Goal: Task Accomplishment & Management: Use online tool/utility

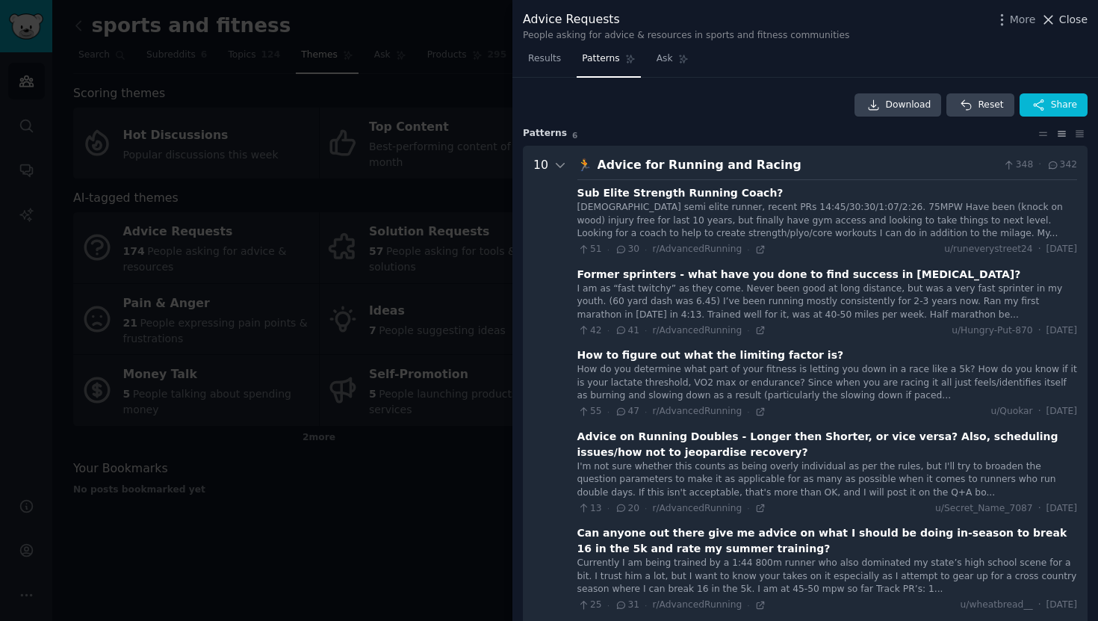
click at [1056, 21] on icon at bounding box center [1049, 20] width 16 height 16
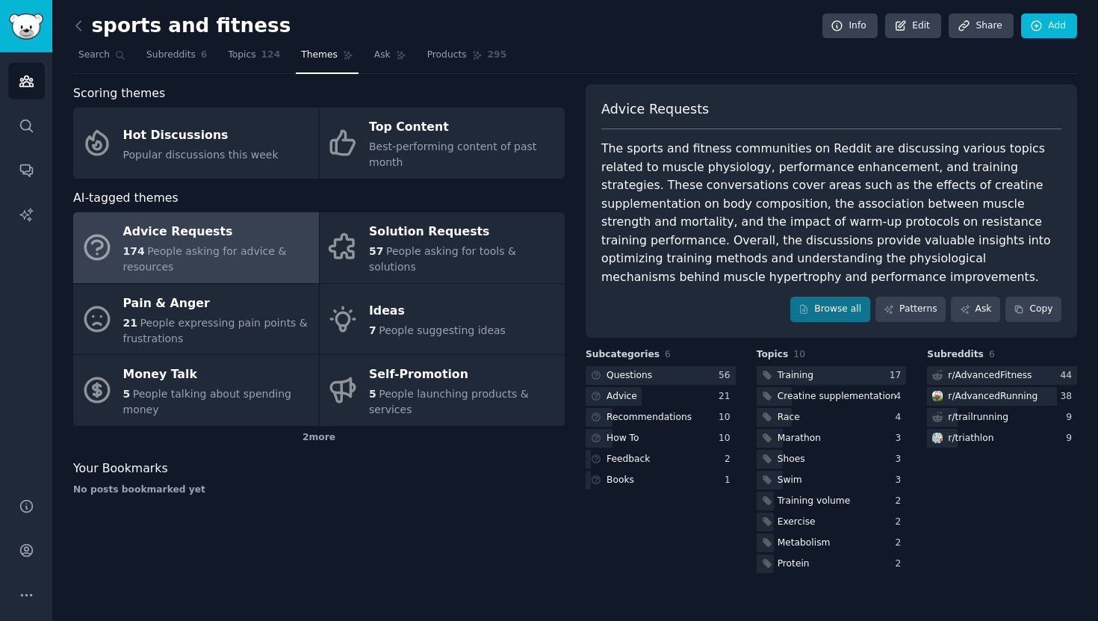
click at [75, 35] on link at bounding box center [82, 26] width 19 height 24
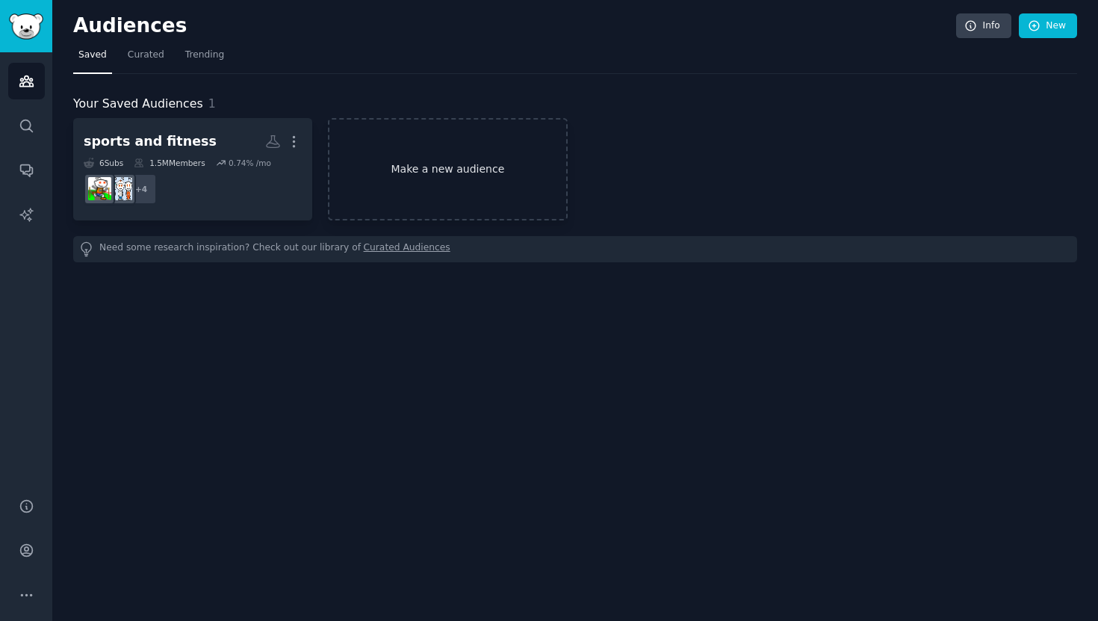
click at [394, 155] on link "Make a new audience" at bounding box center [447, 169] width 239 height 102
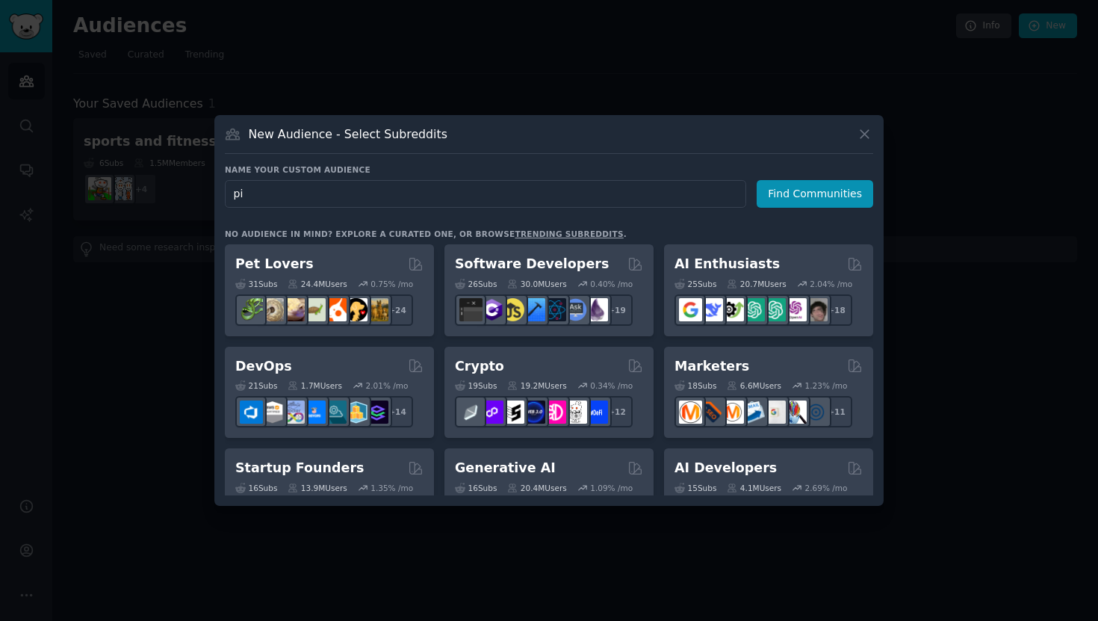
type input "p"
type input "Flight Training"
click at [808, 192] on button "Find Communities" at bounding box center [815, 194] width 117 height 28
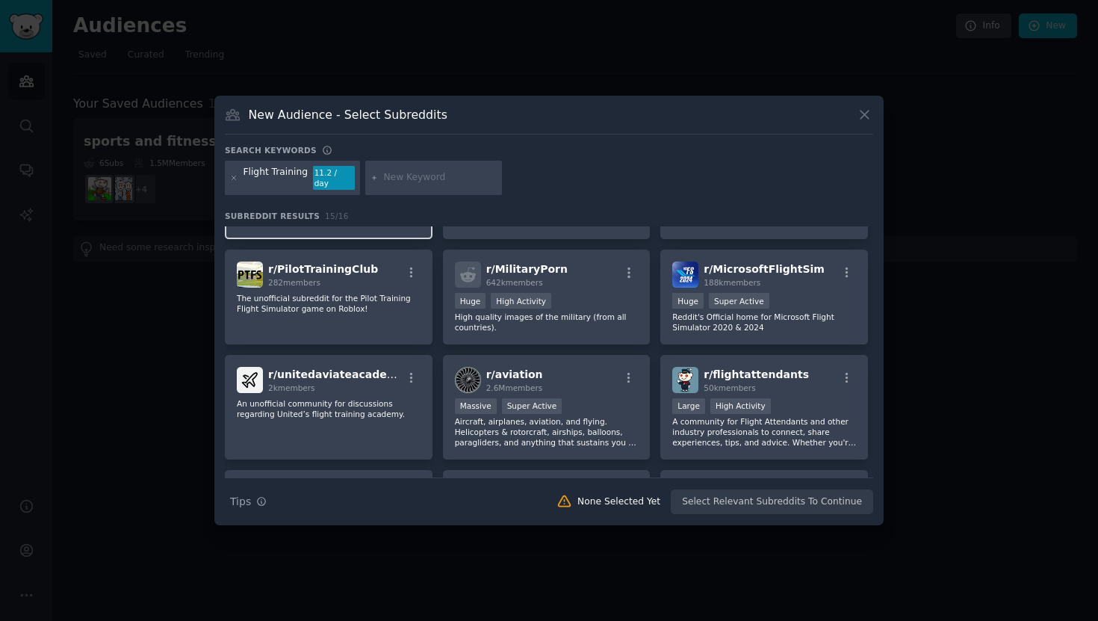
scroll to position [95, 0]
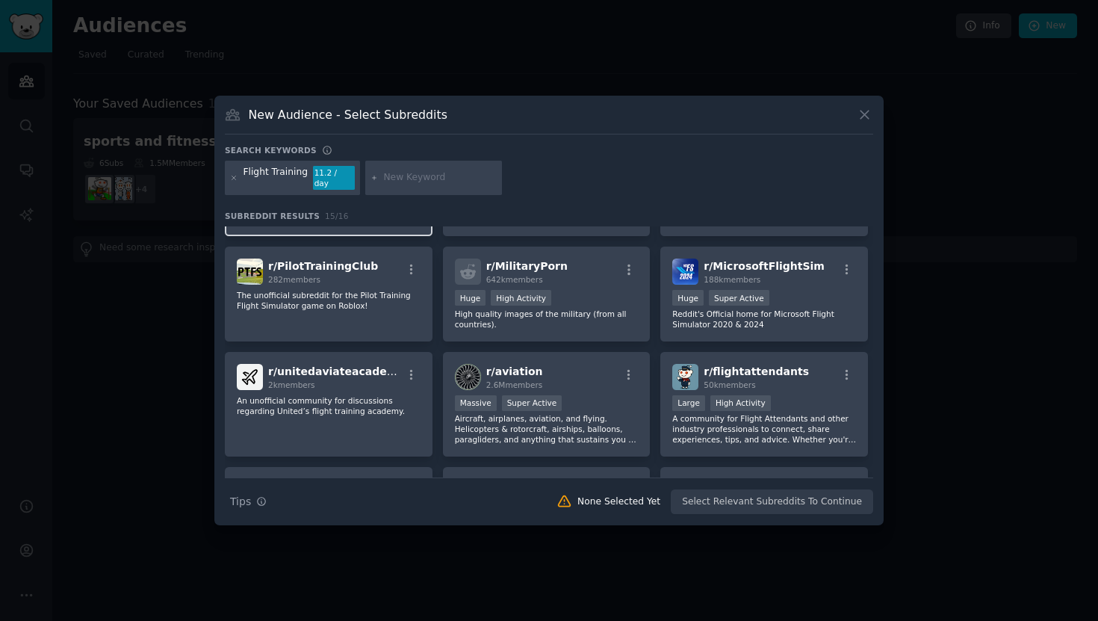
click at [385, 306] on div "r/ PilotTrainingClub 282 members The unofficial subreddit for the Pilot Trainin…" at bounding box center [329, 294] width 208 height 95
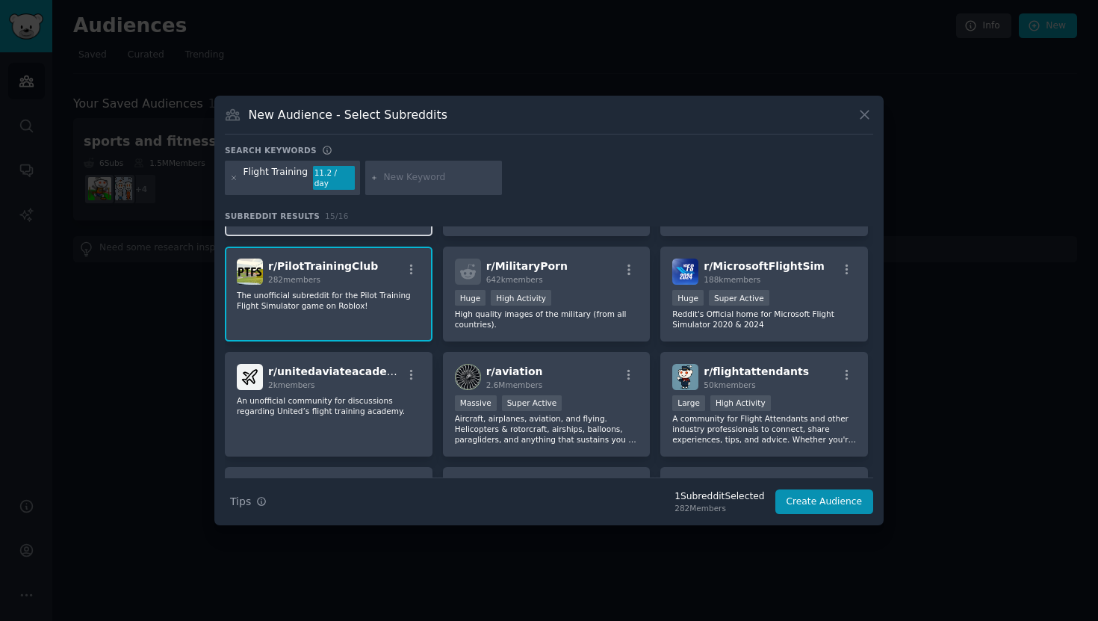
click at [385, 306] on div "r/ PilotTrainingClub 282 members The unofficial subreddit for the Pilot Trainin…" at bounding box center [329, 294] width 208 height 95
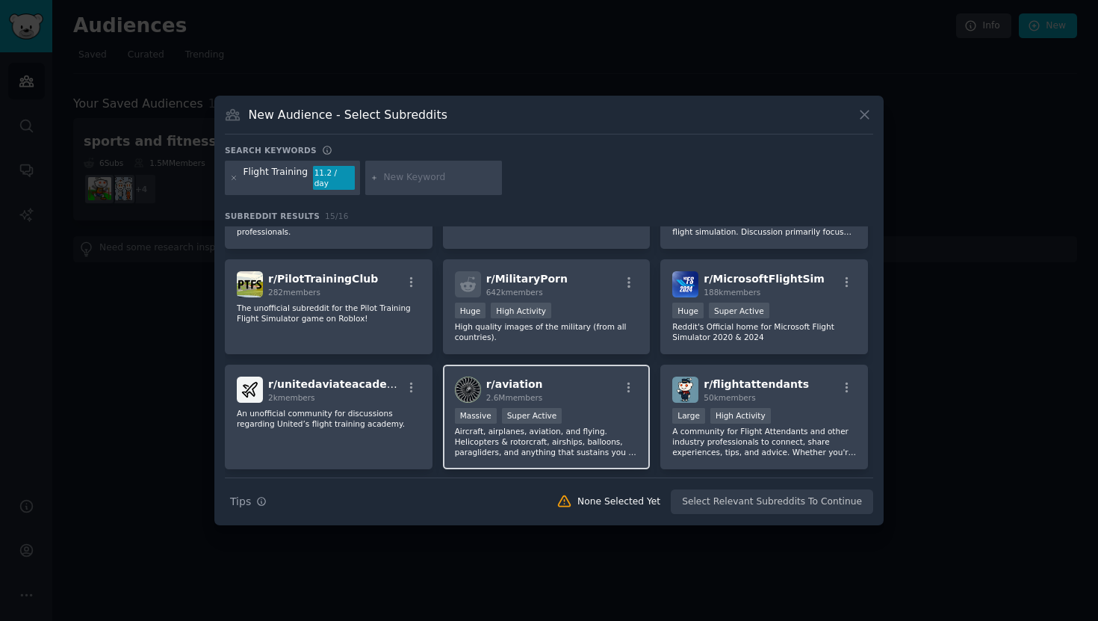
scroll to position [0, 0]
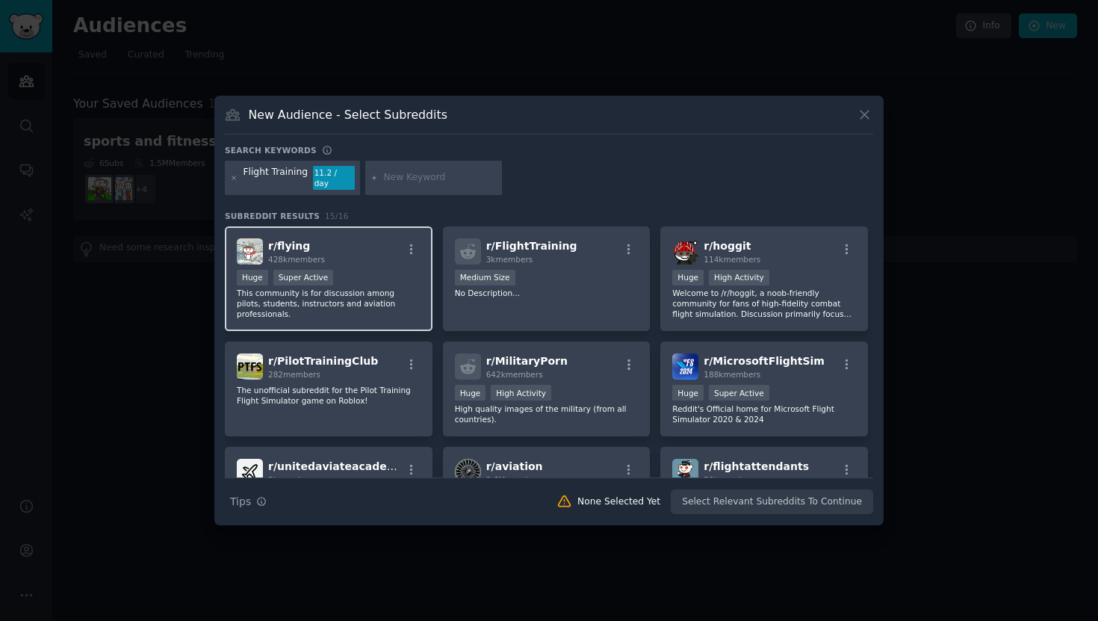
click at [338, 293] on p "This community is for discussion among pilots, students, instructors and aviati…" at bounding box center [329, 303] width 184 height 31
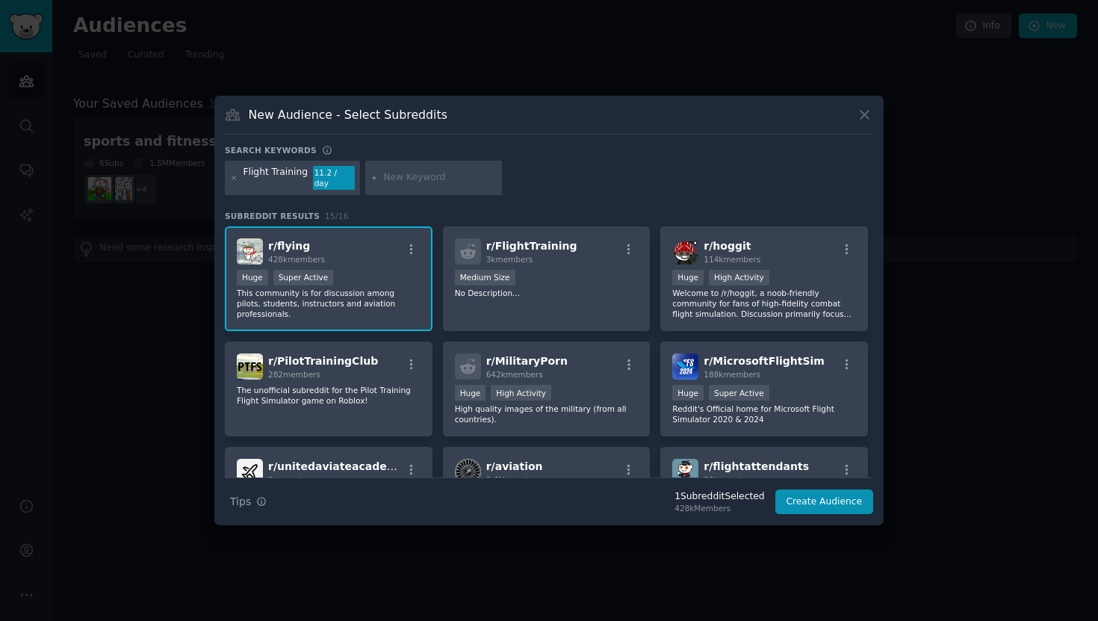
click at [386, 178] on input "text" at bounding box center [440, 177] width 114 height 13
type input "pilot training"
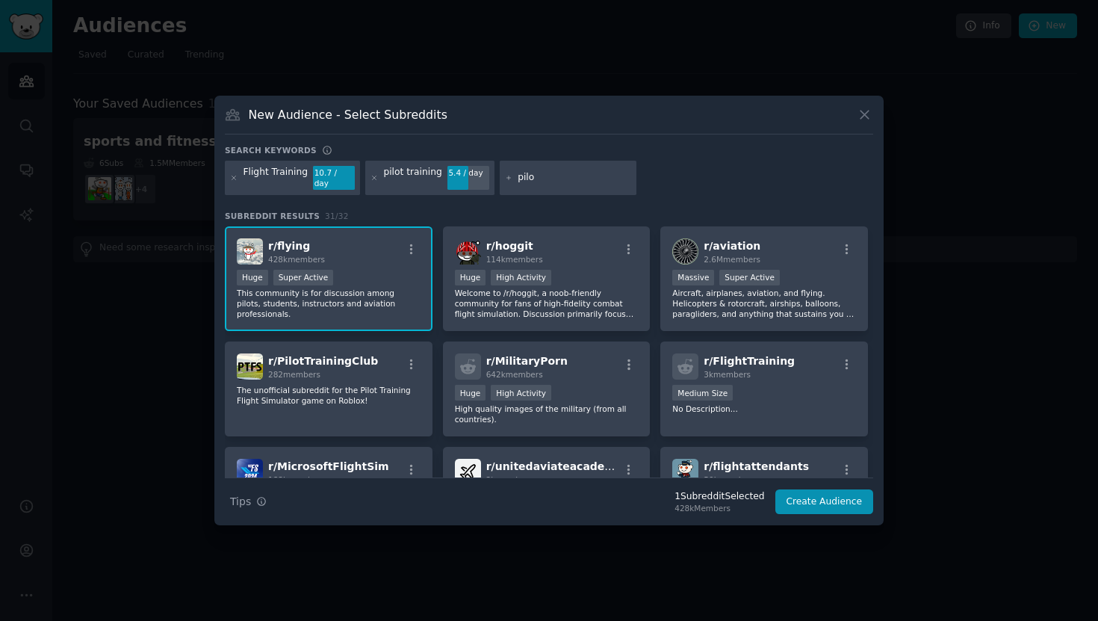
type input "pilot"
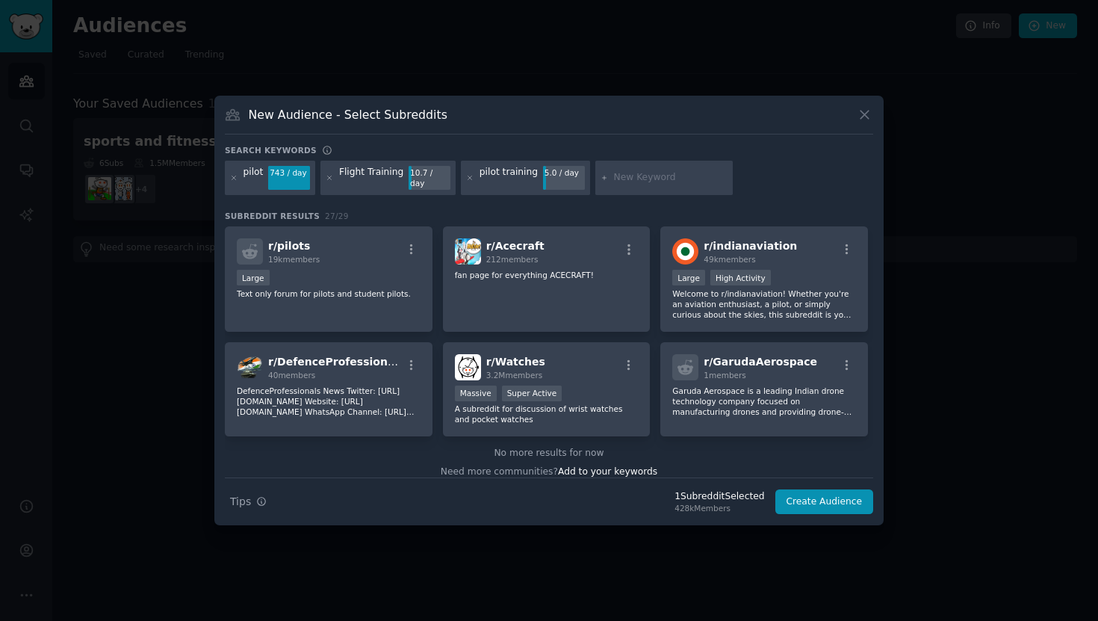
scroll to position [808, 0]
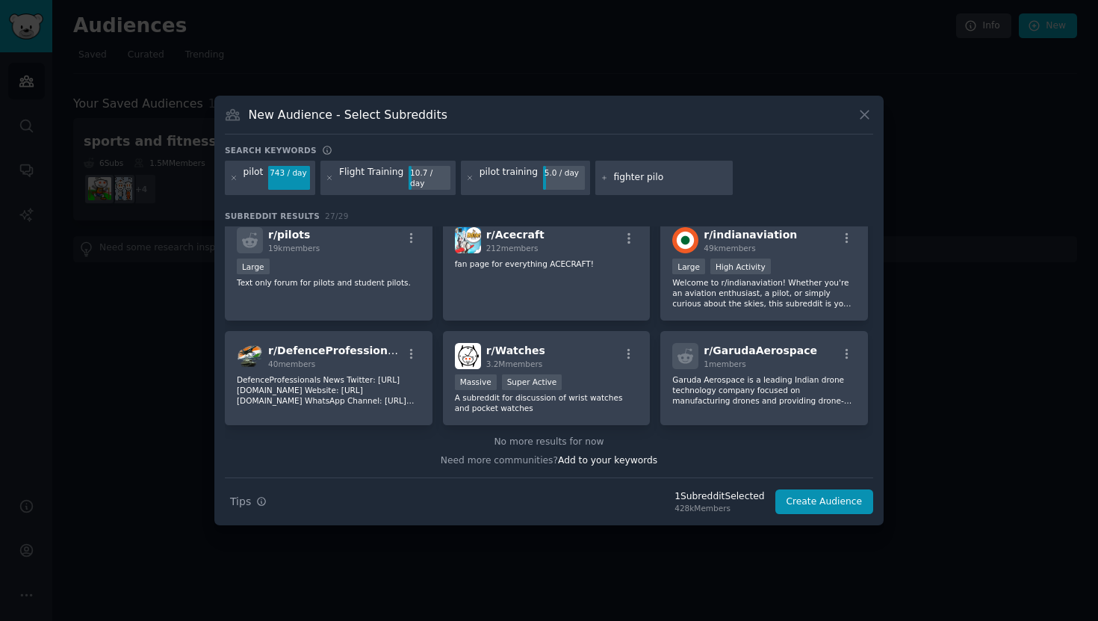
type input "fighter pilot"
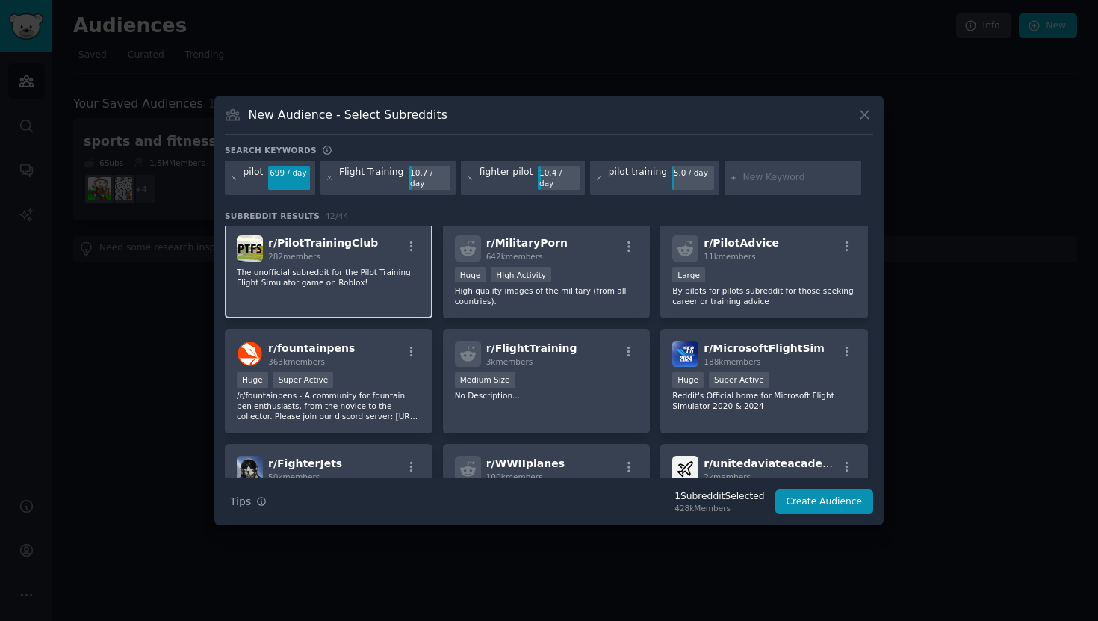
scroll to position [123, 0]
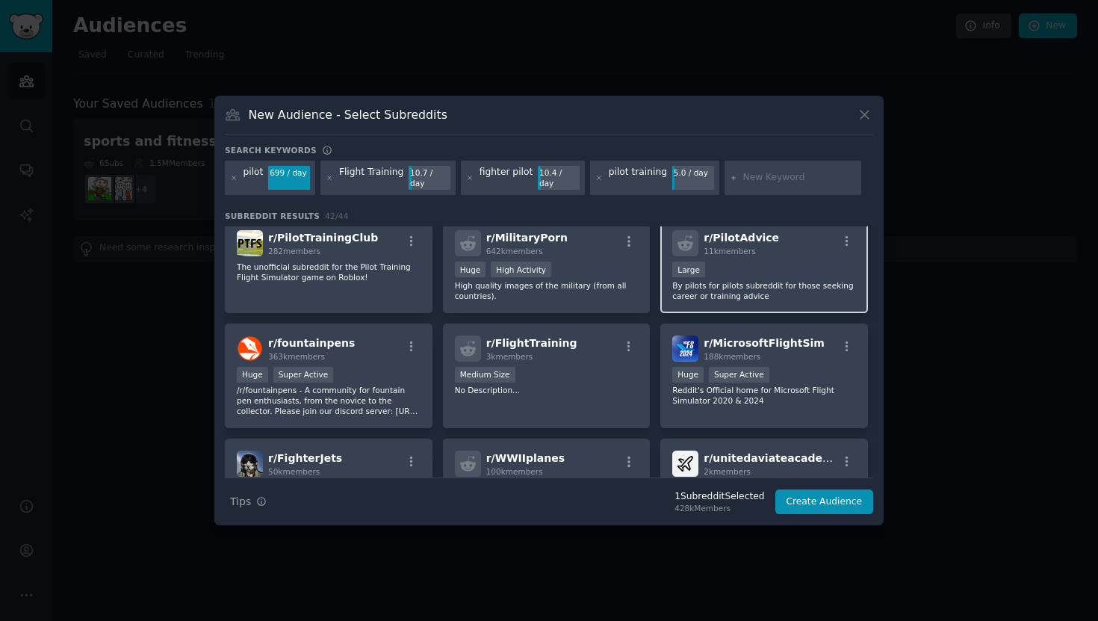
click at [752, 269] on div "Large" at bounding box center [764, 270] width 184 height 19
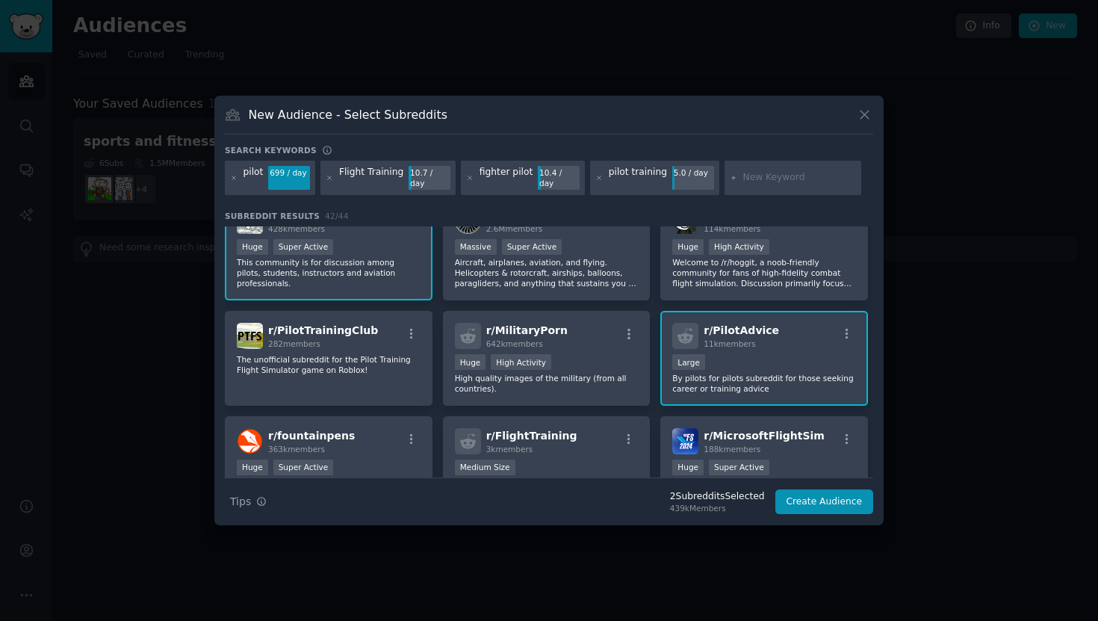
scroll to position [0, 0]
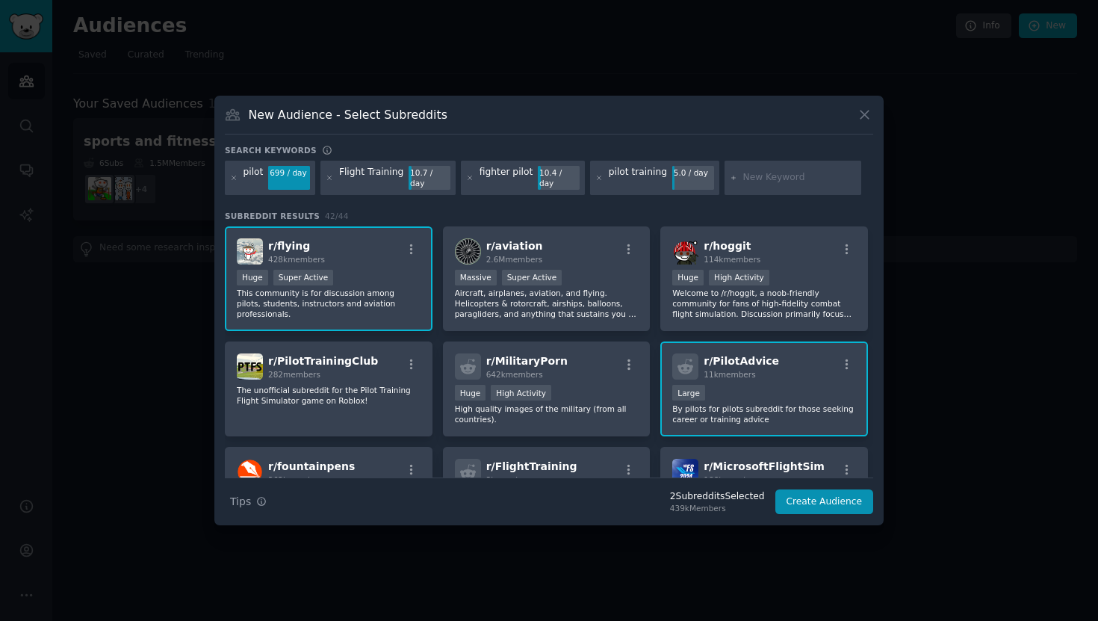
click at [747, 182] on input "text" at bounding box center [800, 177] width 114 height 13
type input "commercial pilot"
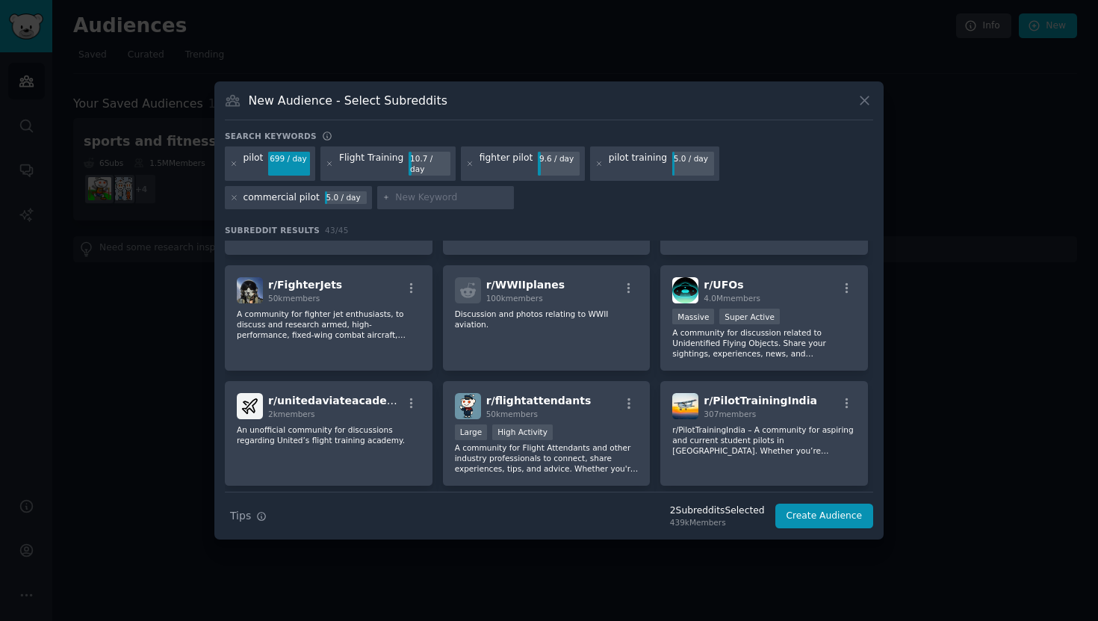
scroll to position [421, 0]
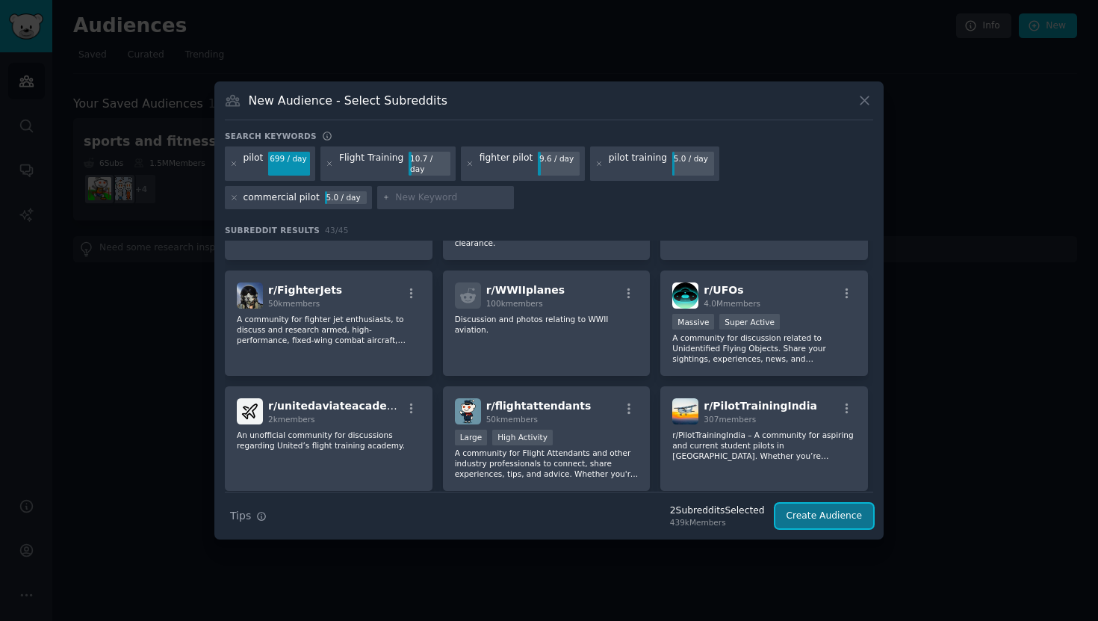
click at [843, 516] on button "Create Audience" at bounding box center [824, 516] width 99 height 25
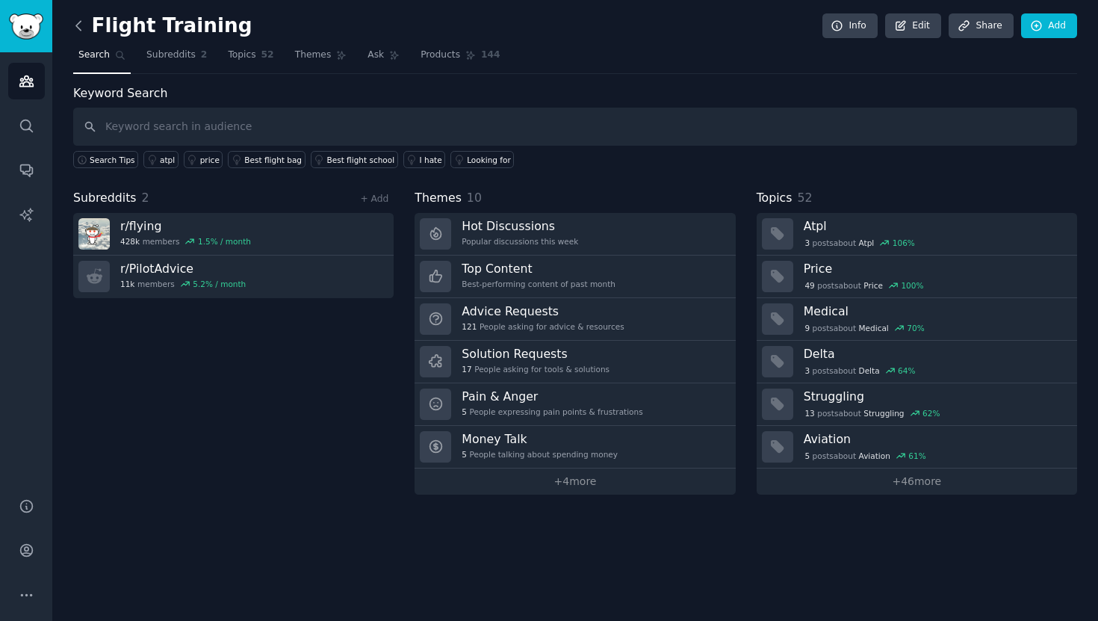
click at [81, 26] on icon at bounding box center [79, 26] width 16 height 16
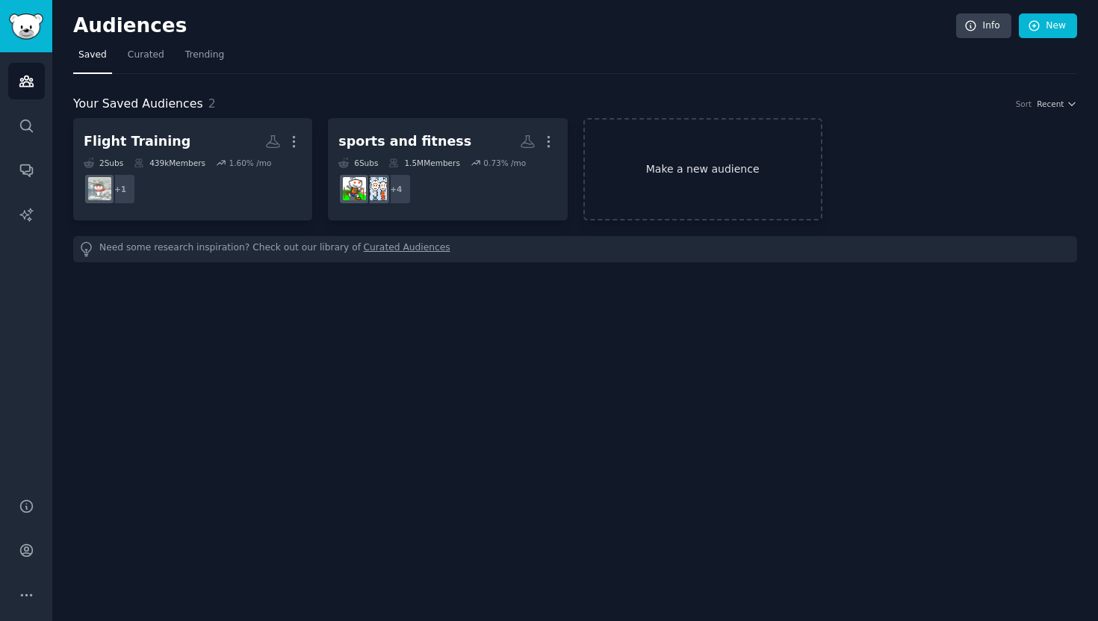
click at [707, 173] on link "Make a new audience" at bounding box center [702, 169] width 239 height 102
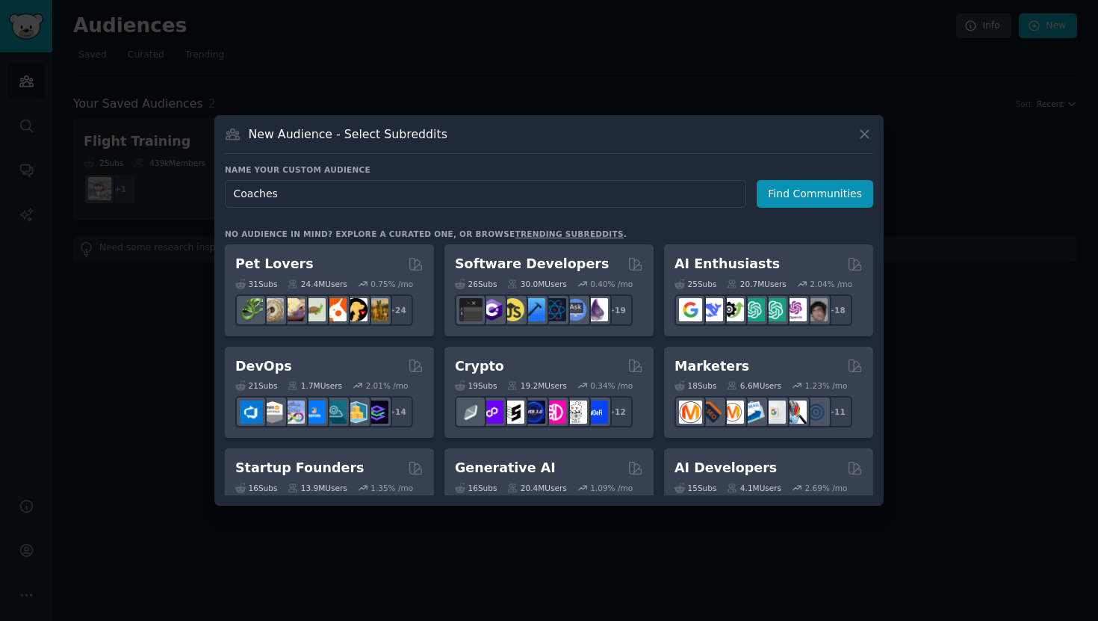
click at [235, 191] on input "Coaches" at bounding box center [485, 194] width 521 height 28
type input "Sport Coaches"
click at [817, 184] on button "Find Communities" at bounding box center [815, 194] width 117 height 28
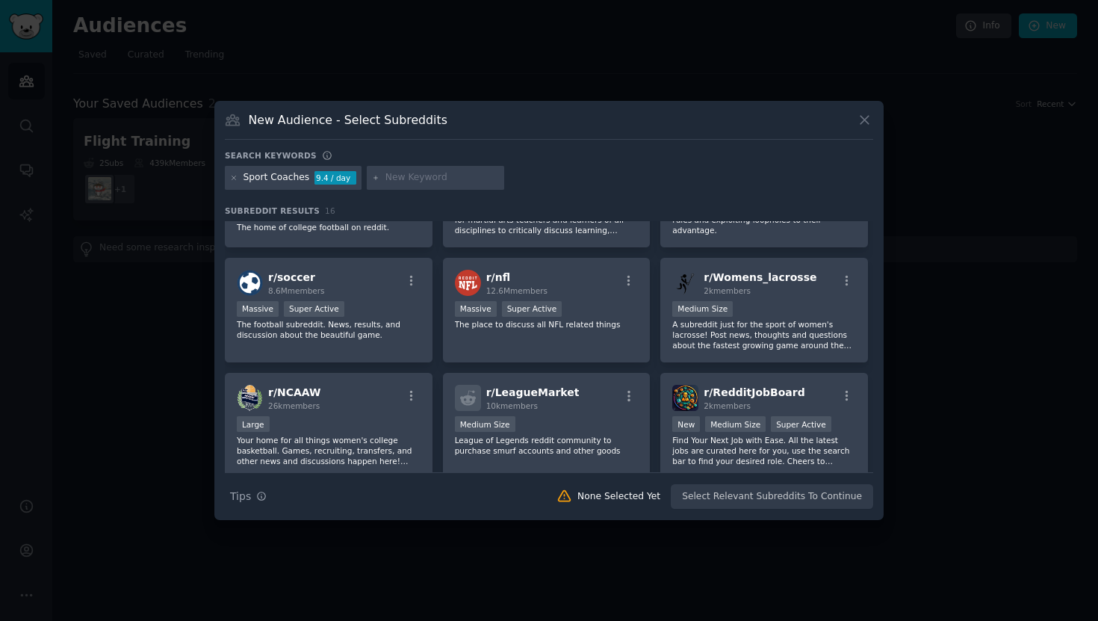
scroll to position [303, 0]
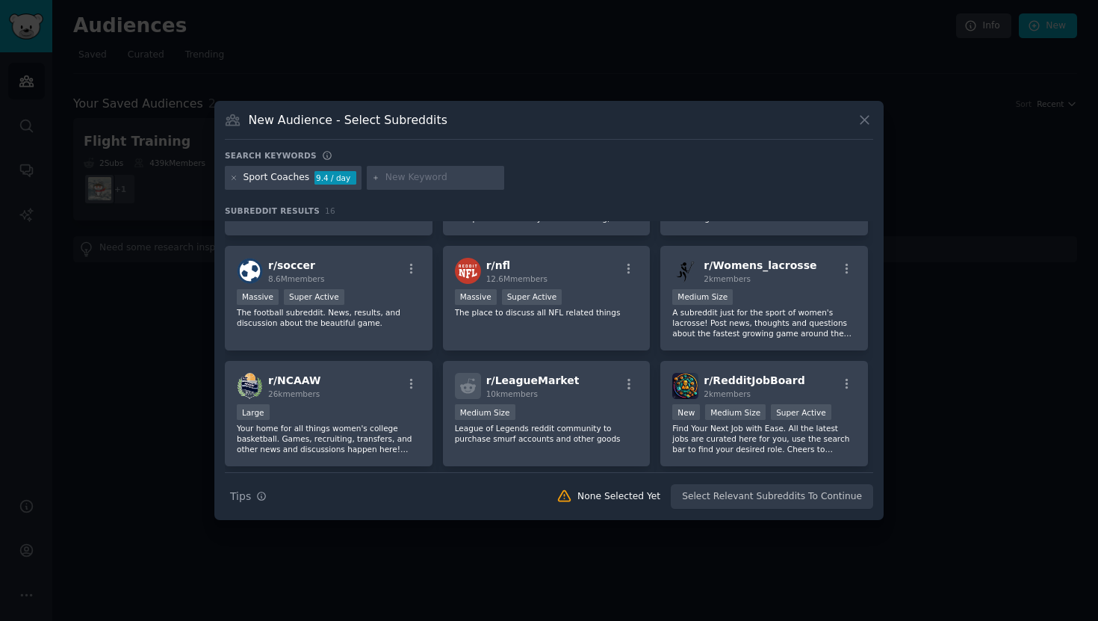
click at [420, 181] on input "text" at bounding box center [442, 177] width 114 height 13
type input "run coach"
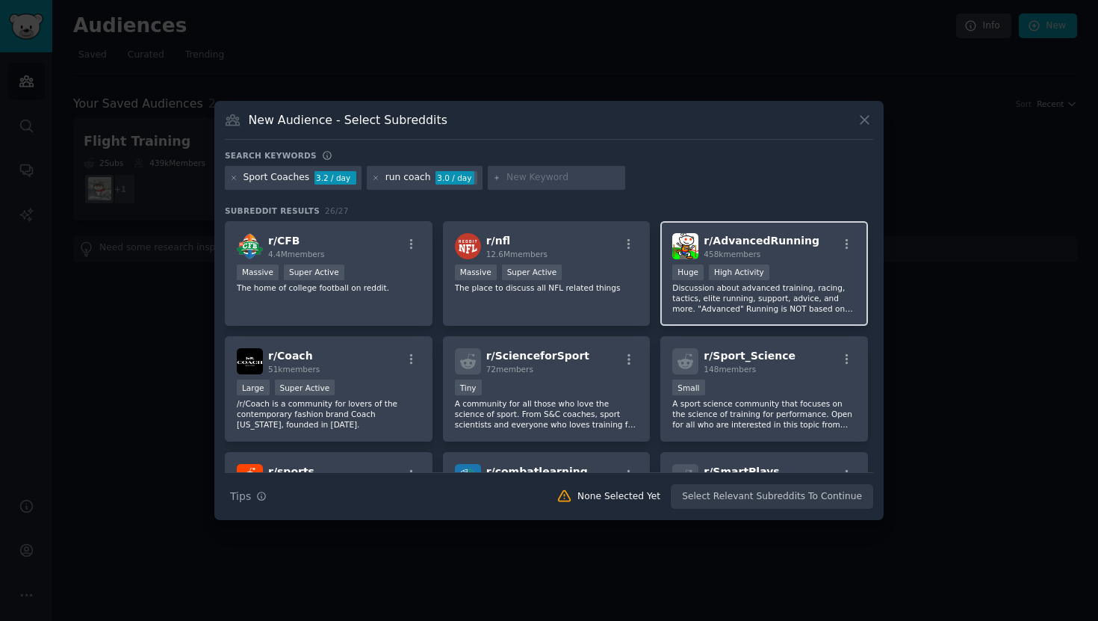
click at [823, 292] on p "Discussion about advanced training, racing, tactics, elite running, support, ad…" at bounding box center [764, 297] width 184 height 31
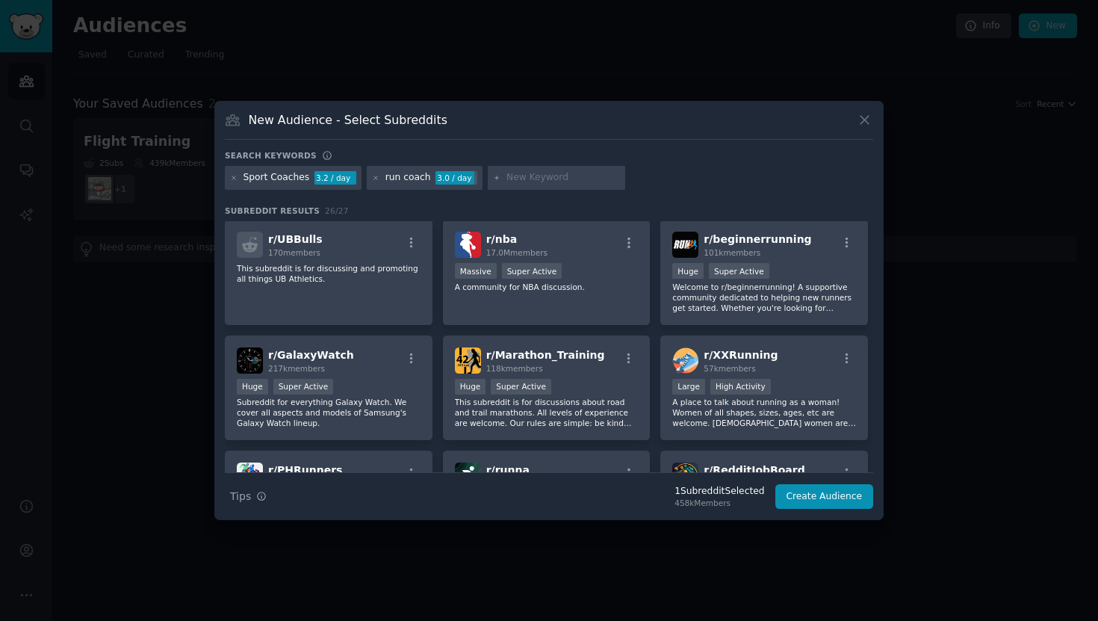
scroll to position [591, 0]
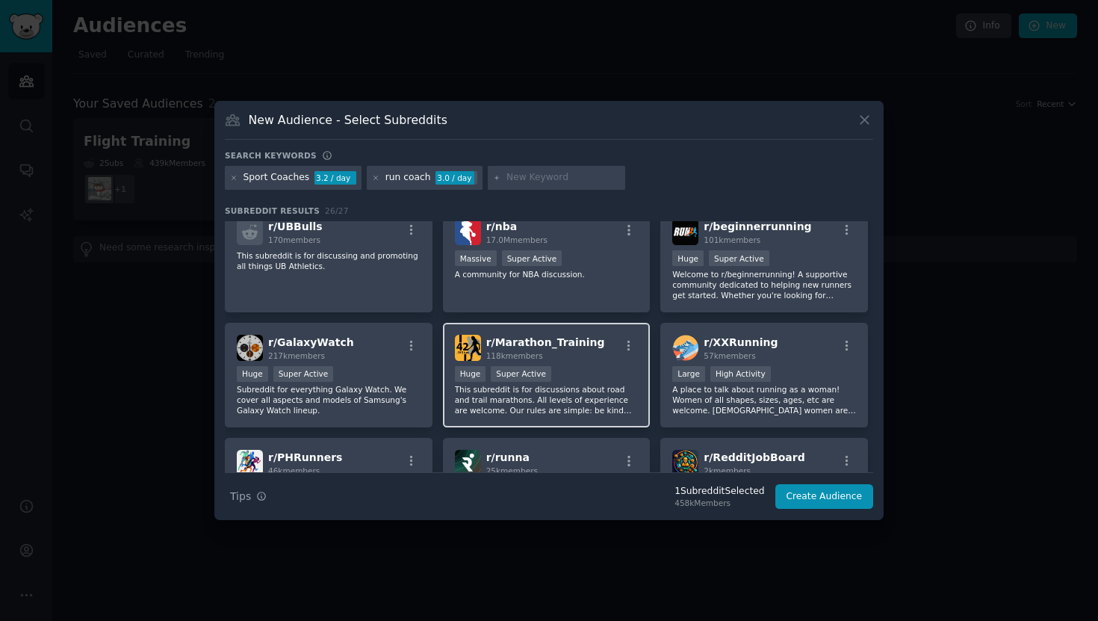
click at [580, 388] on p "This subreddit is for discussions about road and trail marathons. All levels of…" at bounding box center [547, 399] width 184 height 31
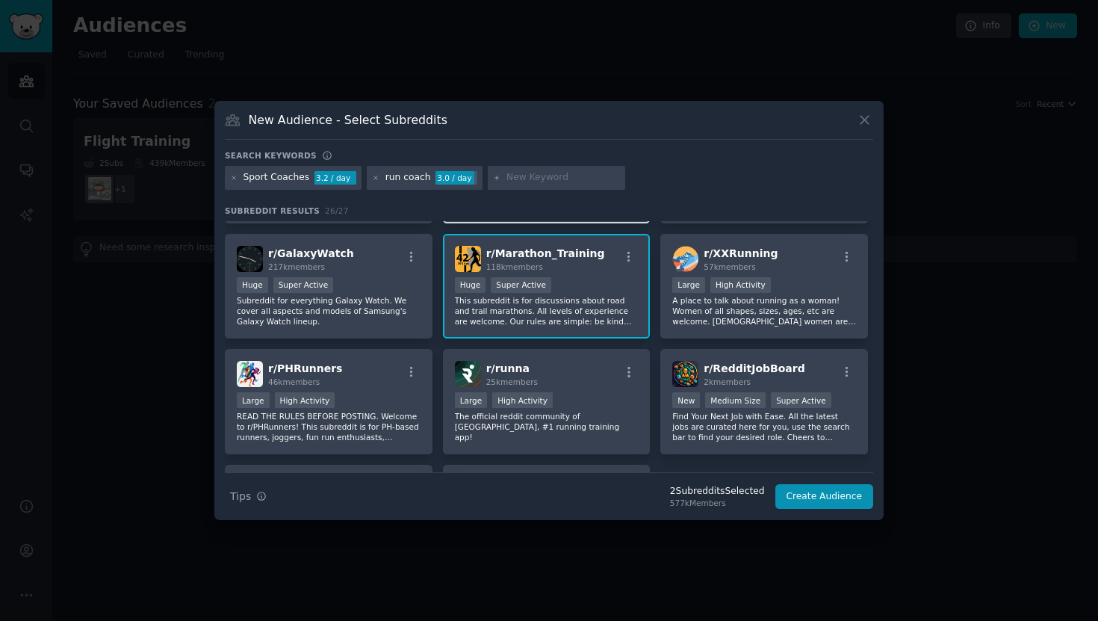
scroll to position [681, 0]
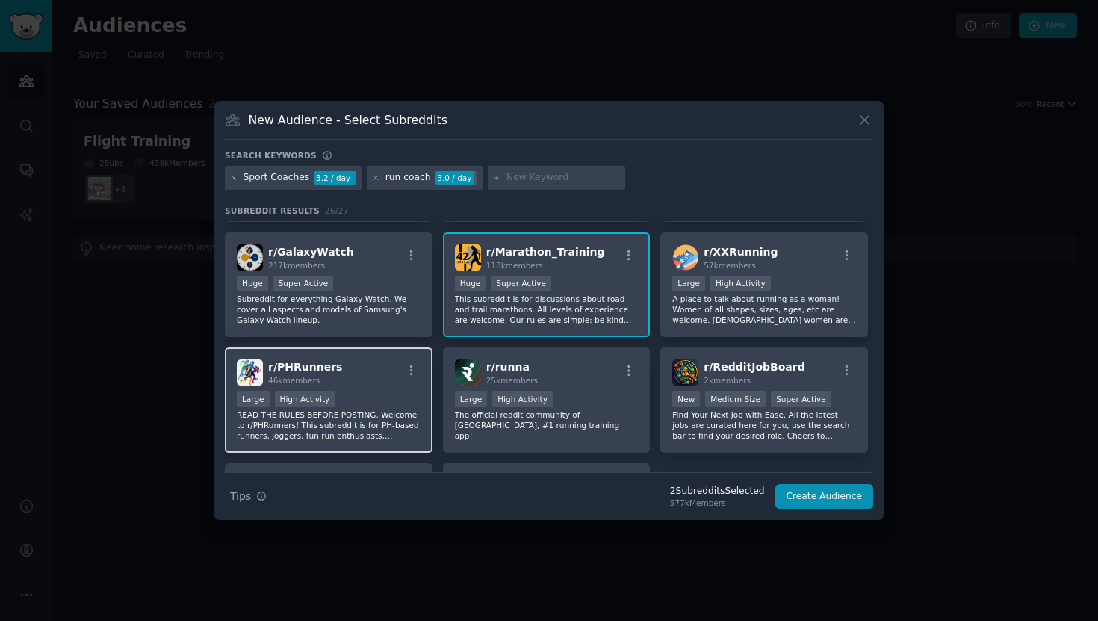
click at [363, 371] on div "r/ PHRunners 46k members" at bounding box center [329, 372] width 184 height 26
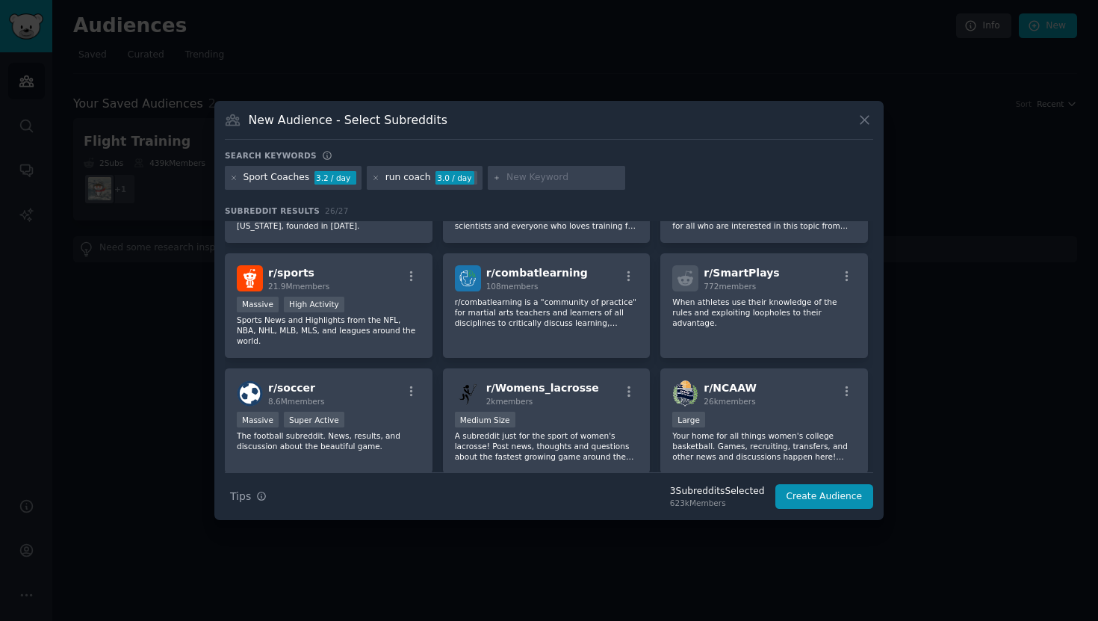
scroll to position [0, 0]
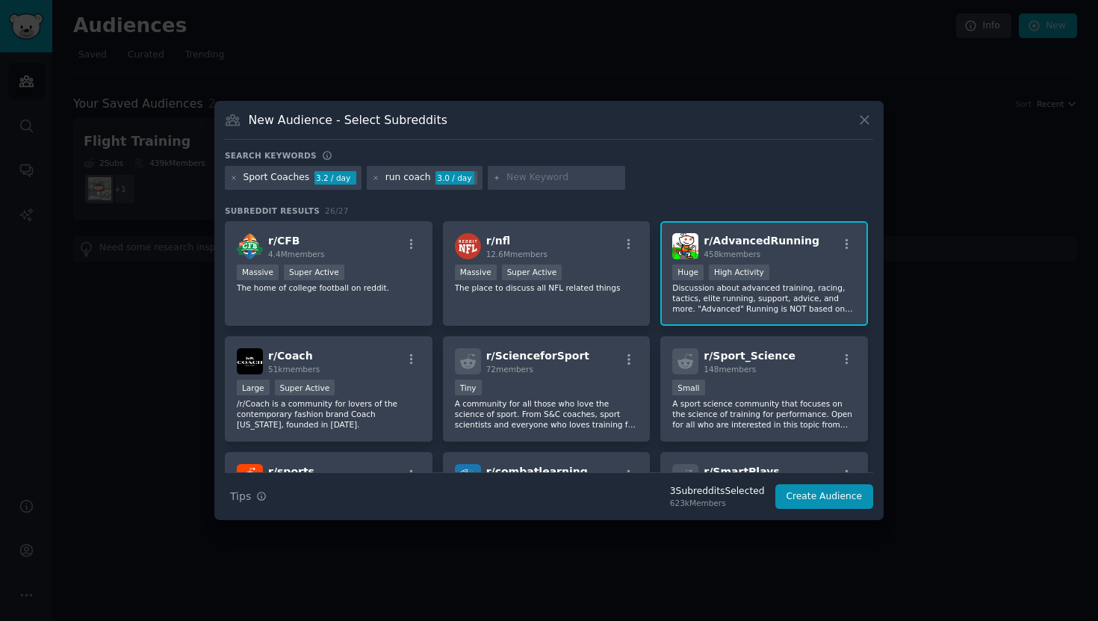
click at [525, 178] on input "text" at bounding box center [564, 177] width 114 height 13
